Goal: Find specific page/section: Find specific page/section

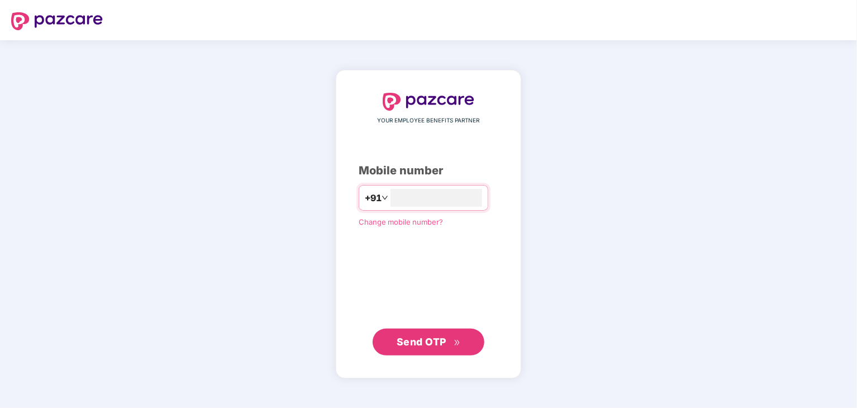
type input "**********"
click at [420, 331] on button "Send OTP" at bounding box center [429, 341] width 112 height 27
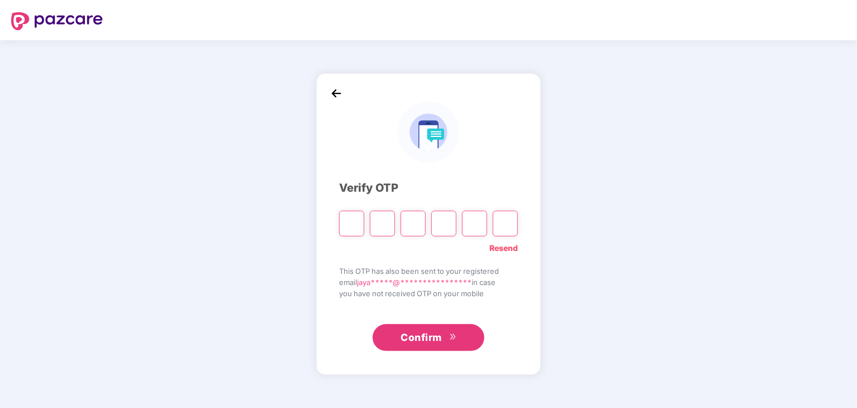
type input "*"
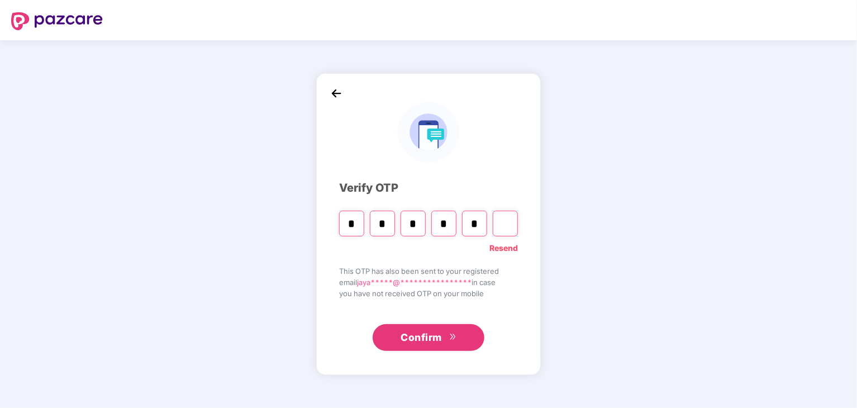
type input "*"
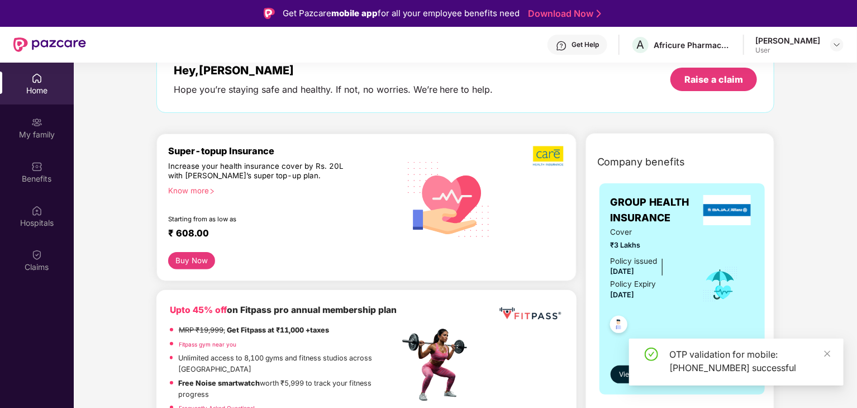
scroll to position [168, 0]
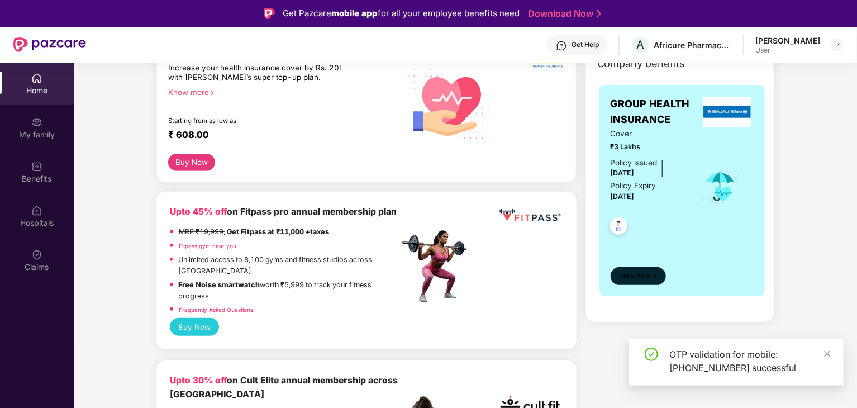
click at [630, 284] on button "View details" at bounding box center [638, 276] width 55 height 18
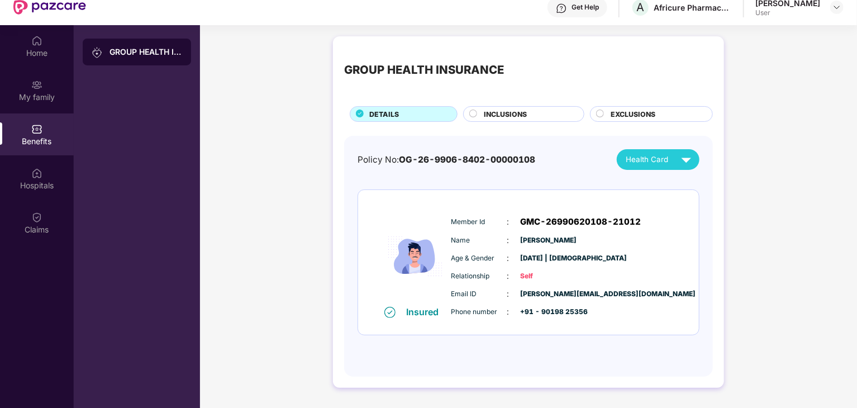
scroll to position [56, 0]
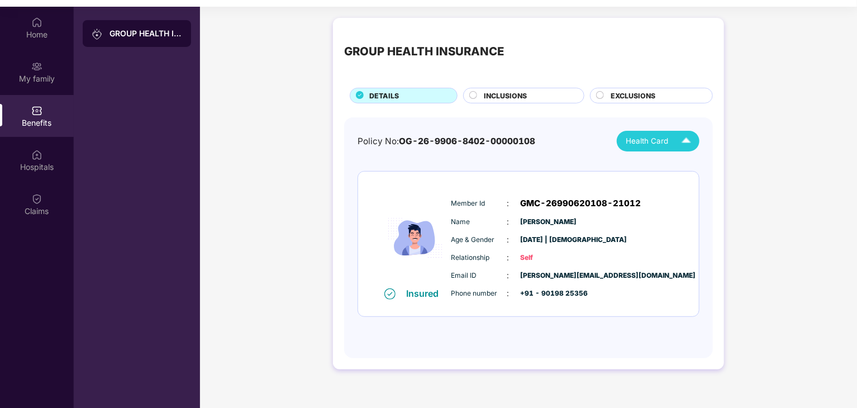
click at [665, 146] on span "Health Card" at bounding box center [647, 141] width 42 height 12
click at [668, 168] on div "[PERSON_NAME]" at bounding box center [660, 167] width 73 height 12
